Goal: Information Seeking & Learning: Learn about a topic

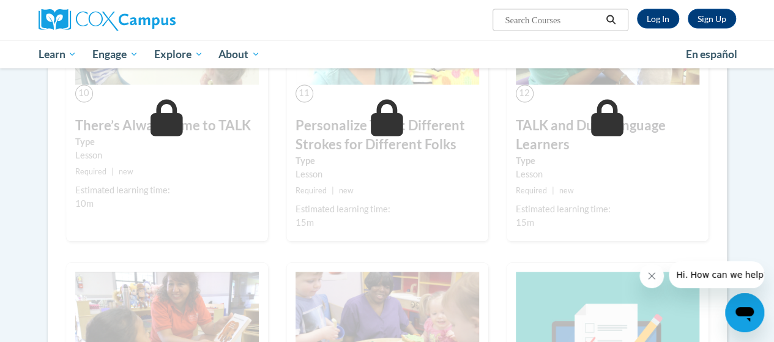
scroll to position [1511, 0]
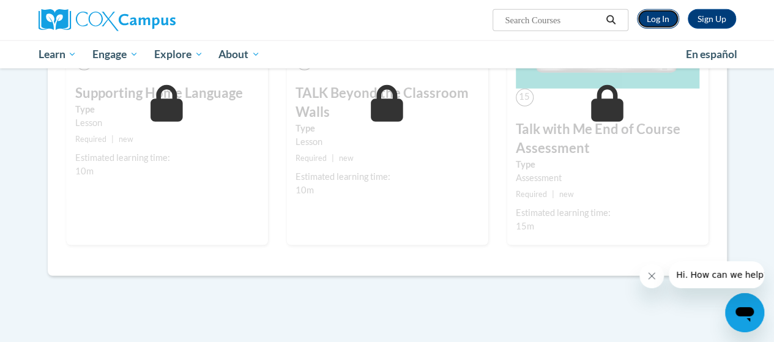
click at [657, 23] on link "Log In" at bounding box center [658, 19] width 42 height 20
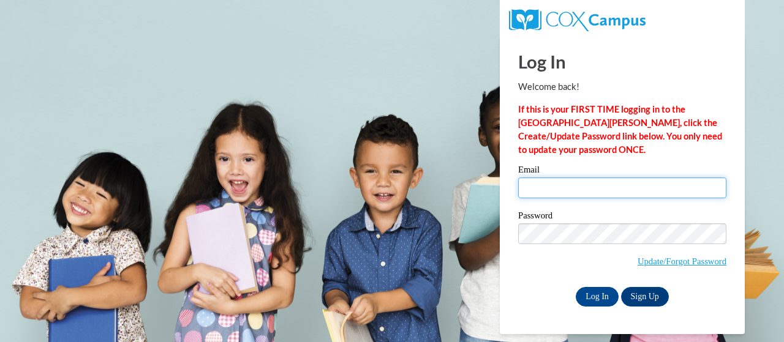
click at [575, 186] on input "Email" at bounding box center [622, 188] width 208 height 21
type input "lauryn.white@lakeviewacademy.org"
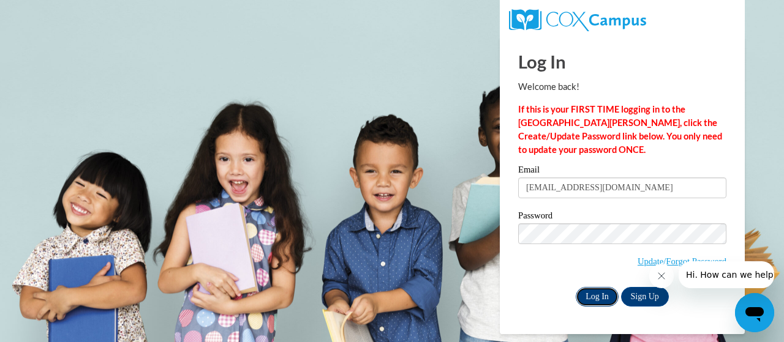
click at [599, 297] on input "Log In" at bounding box center [596, 297] width 43 height 20
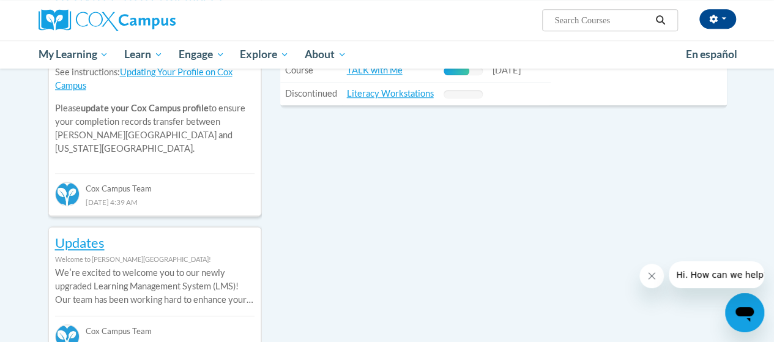
scroll to position [408, 0]
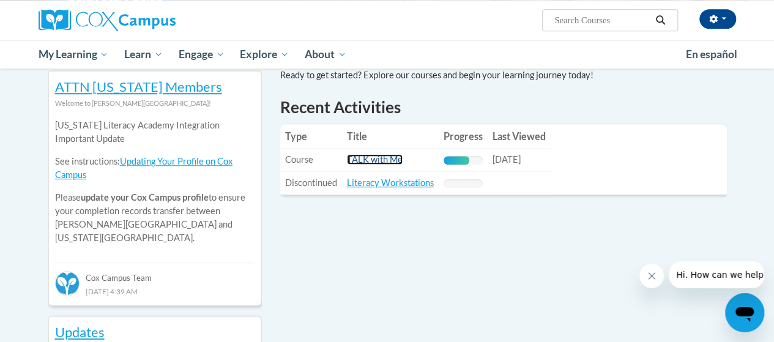
click at [372, 162] on link "TALK with Me" at bounding box center [375, 159] width 56 height 10
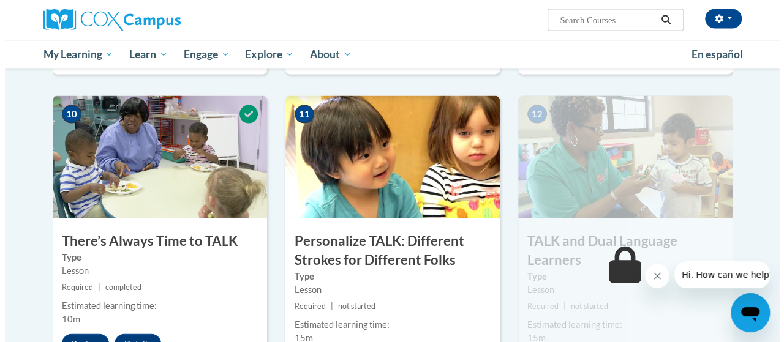
scroll to position [1348, 0]
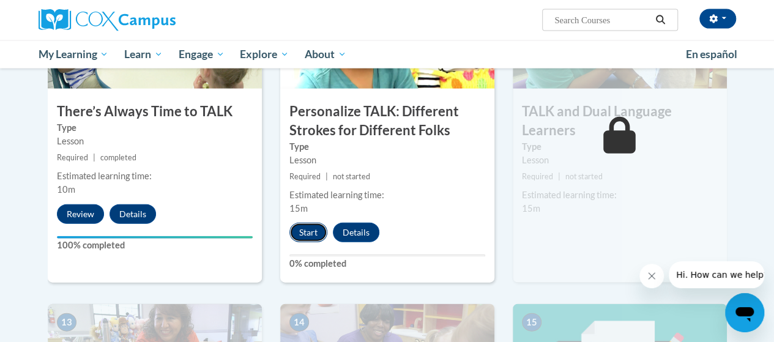
click at [313, 231] on button "Start" at bounding box center [309, 233] width 38 height 20
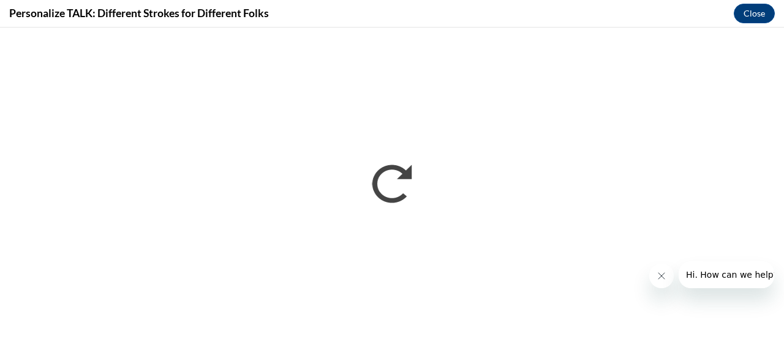
scroll to position [0, 0]
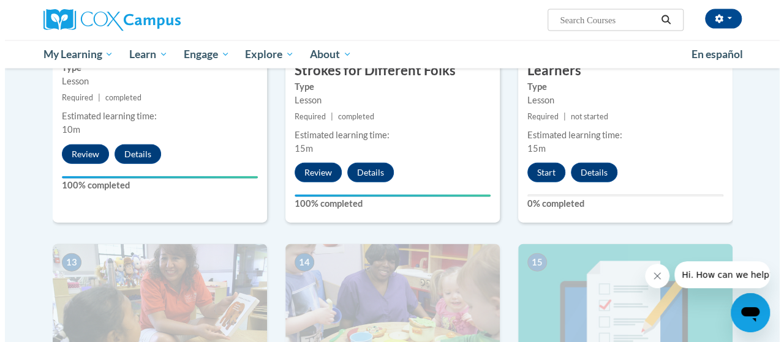
scroll to position [1357, 0]
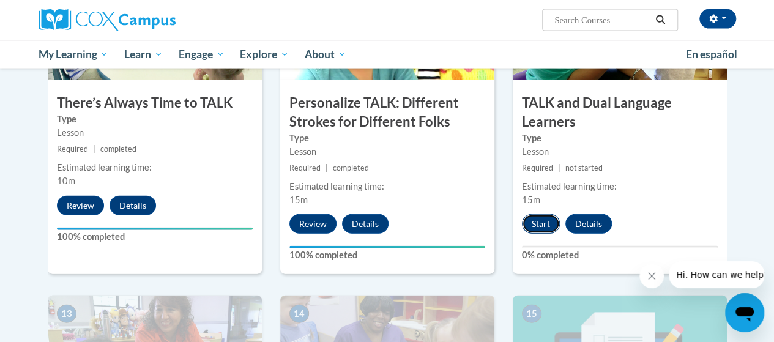
click at [542, 219] on button "Start" at bounding box center [541, 224] width 38 height 20
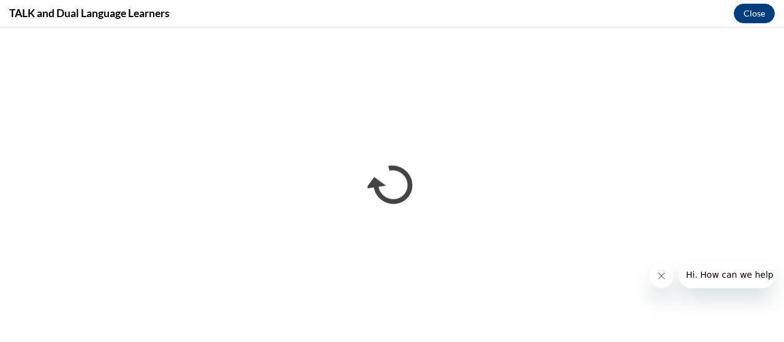
scroll to position [0, 0]
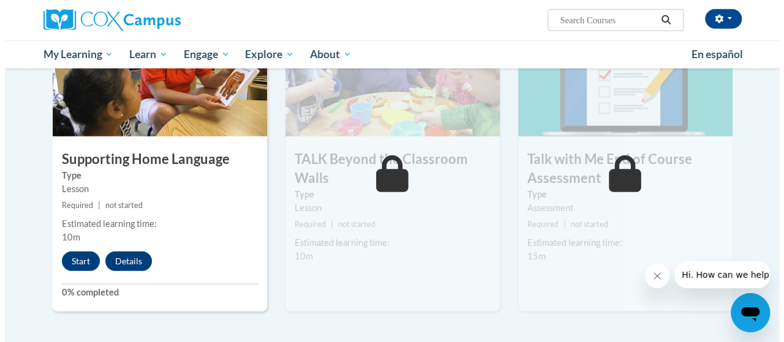
scroll to position [1650, 0]
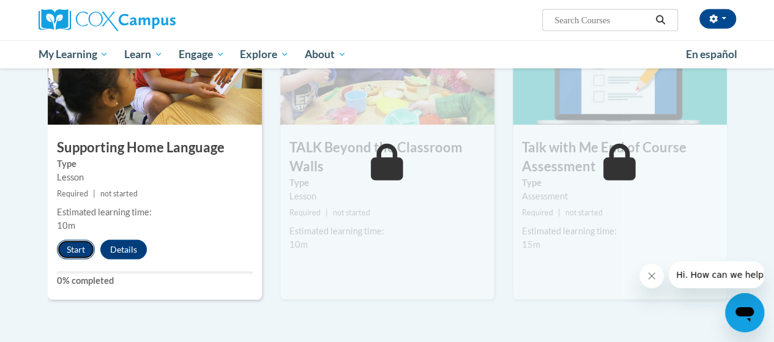
click at [70, 250] on button "Start" at bounding box center [76, 250] width 38 height 20
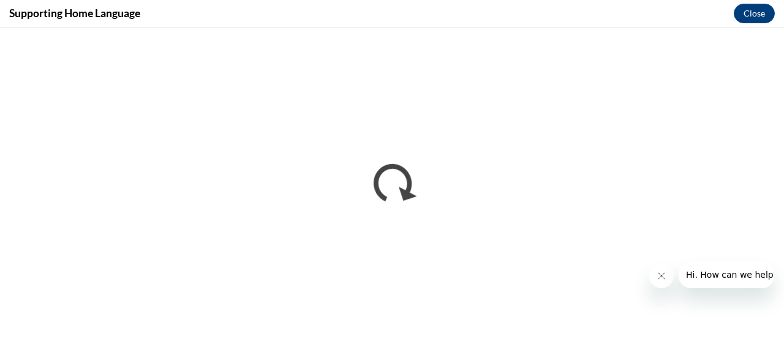
scroll to position [0, 0]
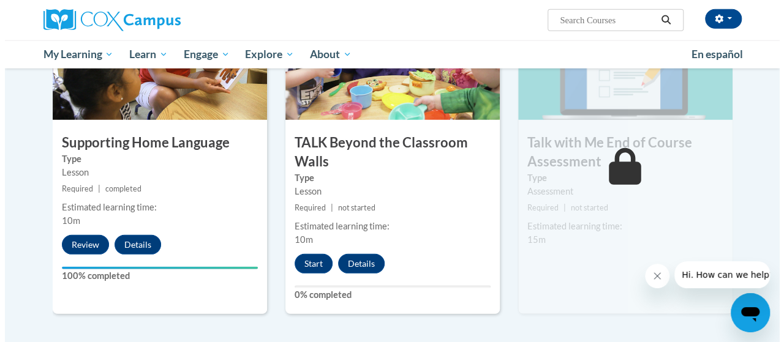
scroll to position [1652, 0]
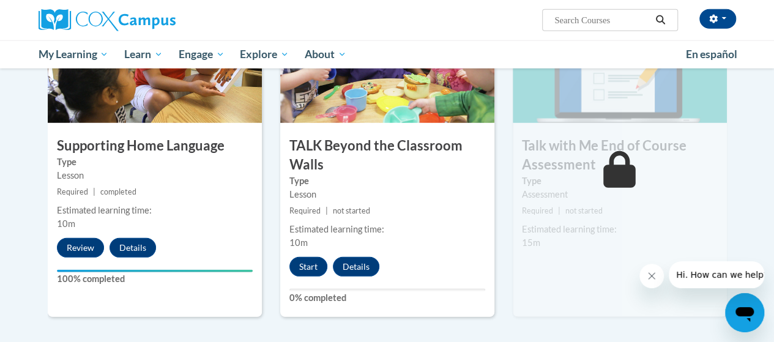
drag, startPoint x: 779, startPoint y: 45, endPoint x: 86, endPoint y: 16, distance: 693.0
click at [298, 266] on button "Start" at bounding box center [309, 267] width 38 height 20
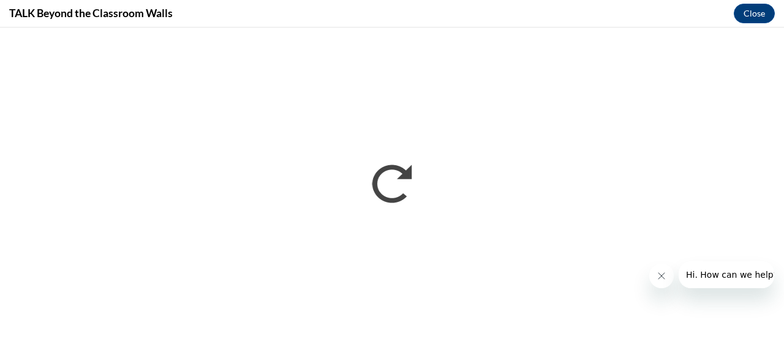
scroll to position [0, 0]
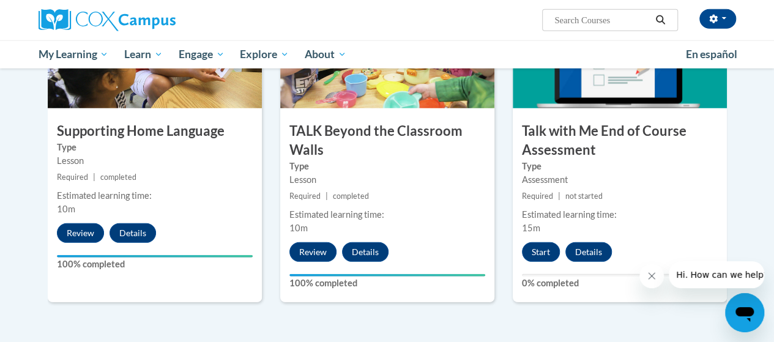
scroll to position [1678, 0]
